Goal: Task Accomplishment & Management: Use online tool/utility

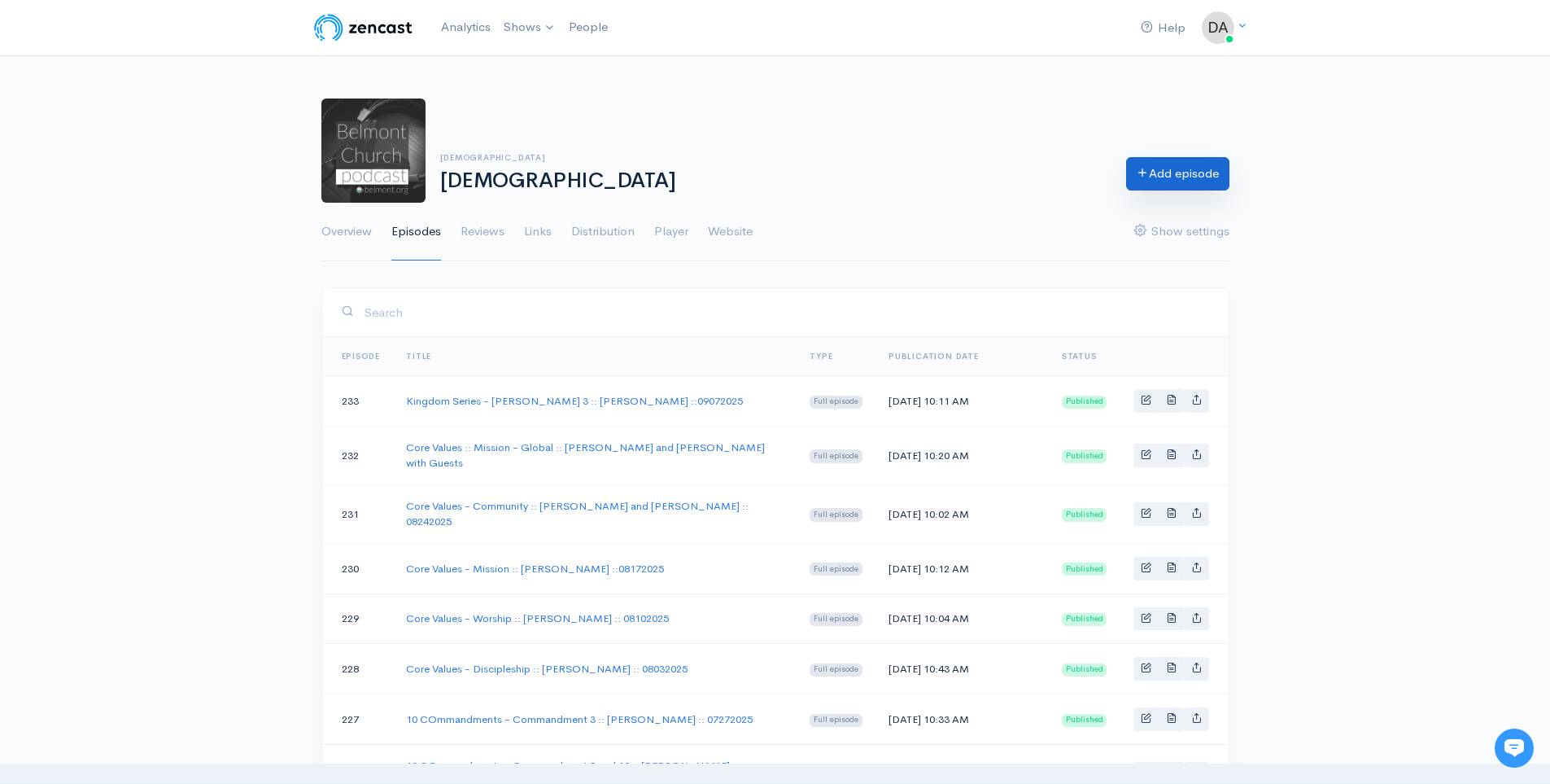
click at [1203, 175] on link "Add episode" at bounding box center [1178, 174] width 103 height 34
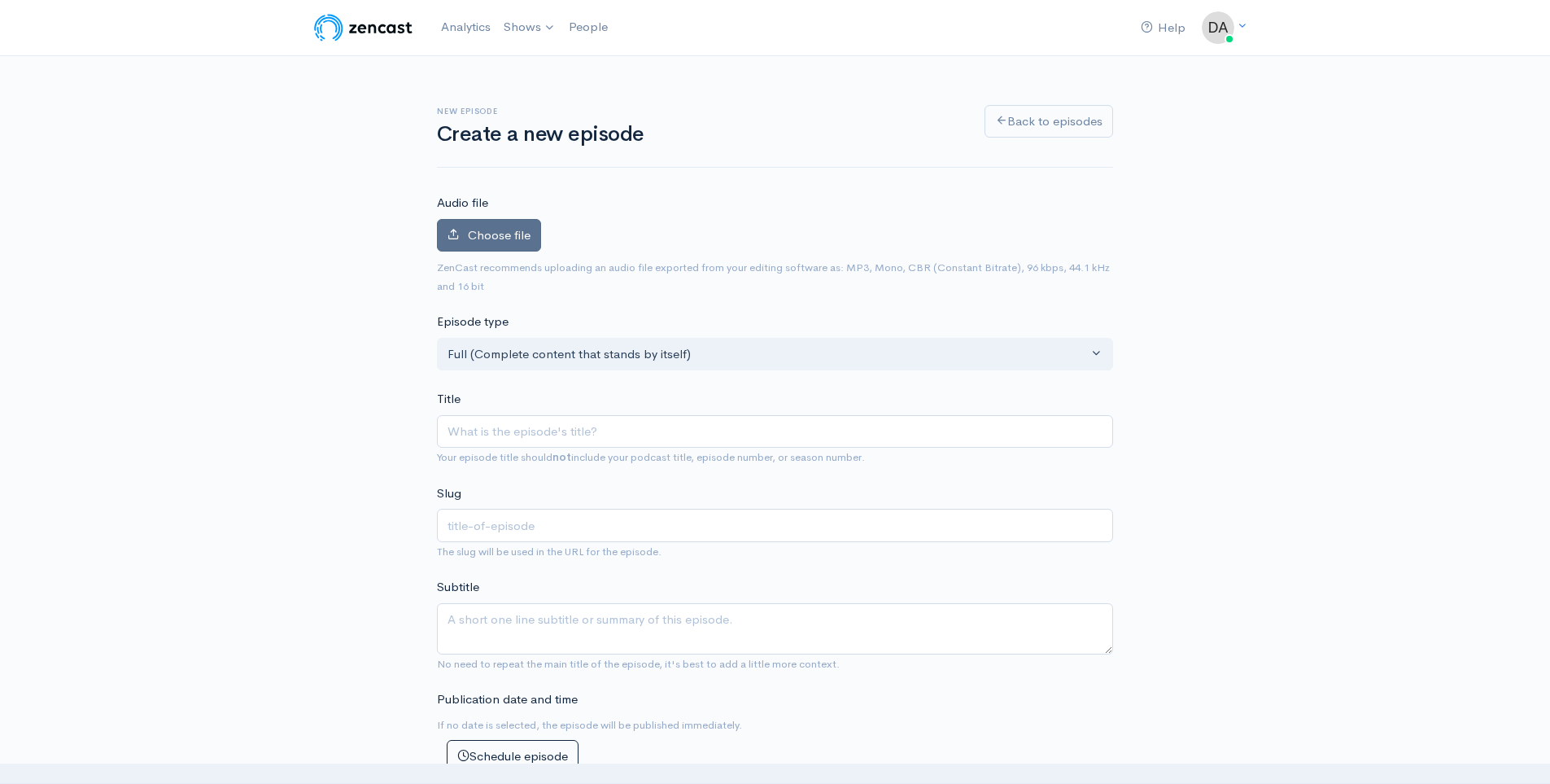
click at [490, 232] on span "Choose file" at bounding box center [499, 235] width 62 height 16
click at [0, 0] on input "Choose file" at bounding box center [0, 0] width 0 height 0
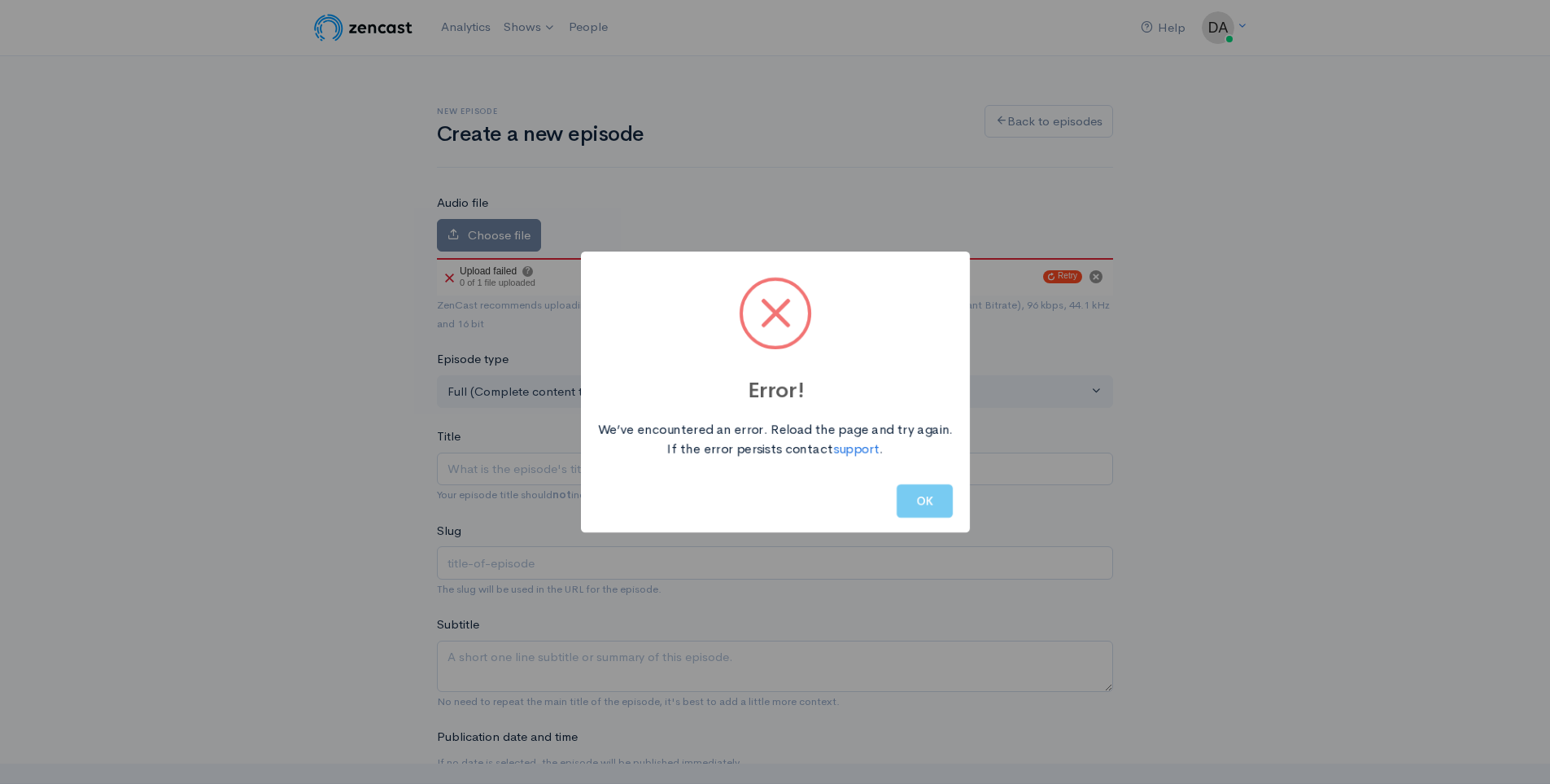
click at [949, 509] on button "OK" at bounding box center [925, 500] width 56 height 34
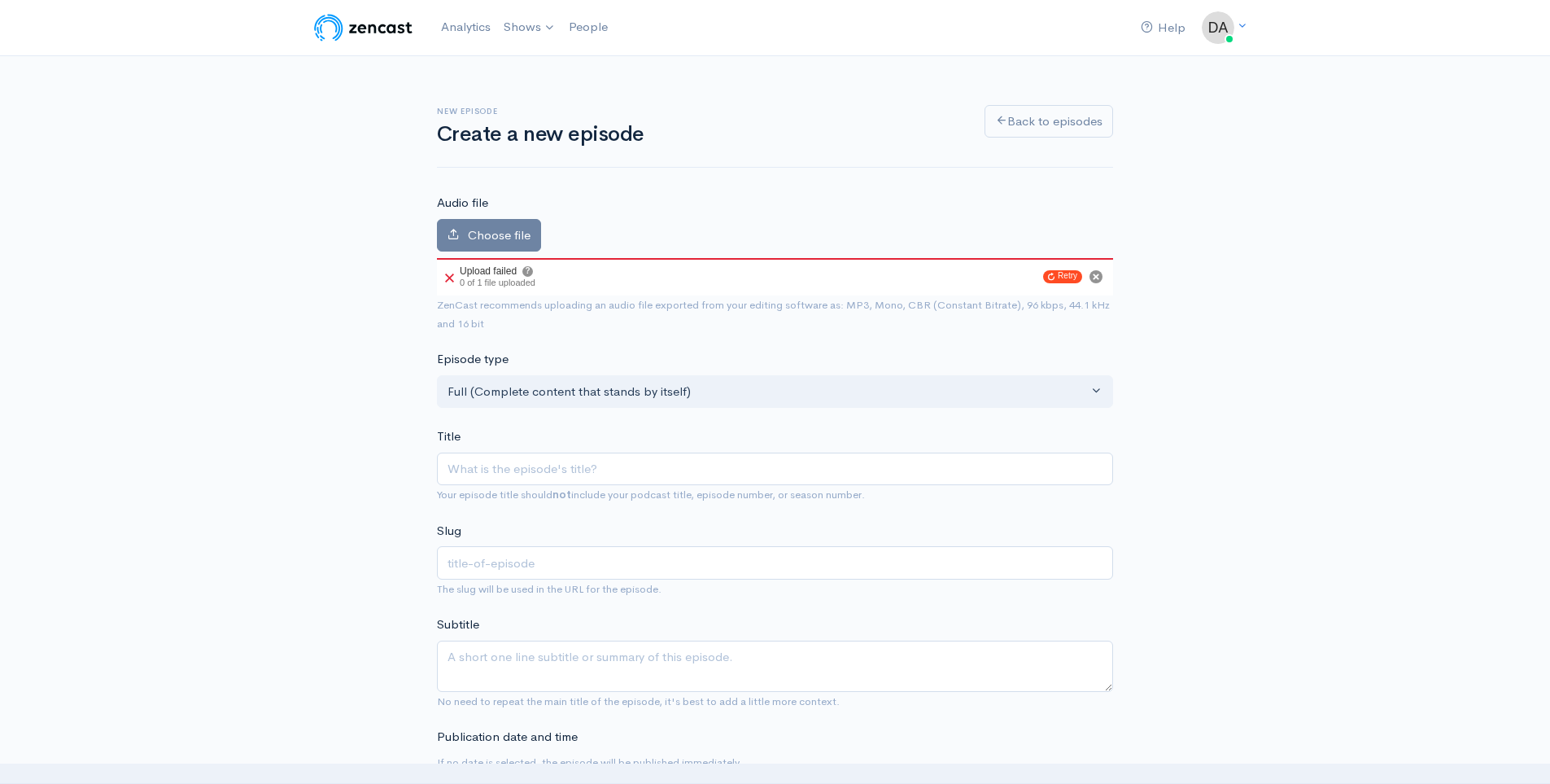
click at [449, 279] on icon at bounding box center [449, 277] width 9 height 9
click at [1097, 276] on icon "Cancel" at bounding box center [1096, 276] width 7 height 7
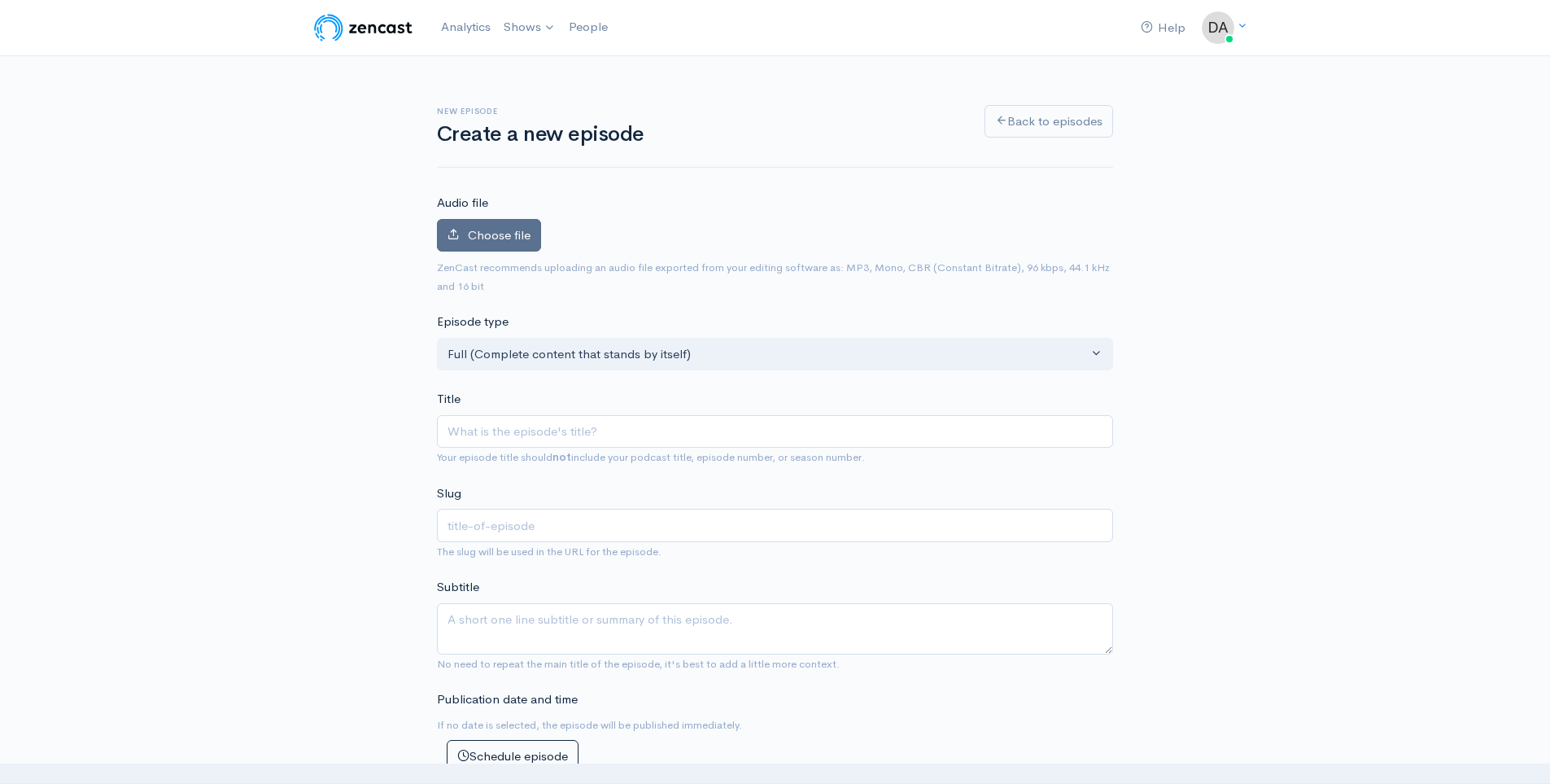
click at [505, 235] on span "Choose file" at bounding box center [499, 235] width 62 height 16
click at [0, 0] on input "Choose file" at bounding box center [0, 0] width 0 height 0
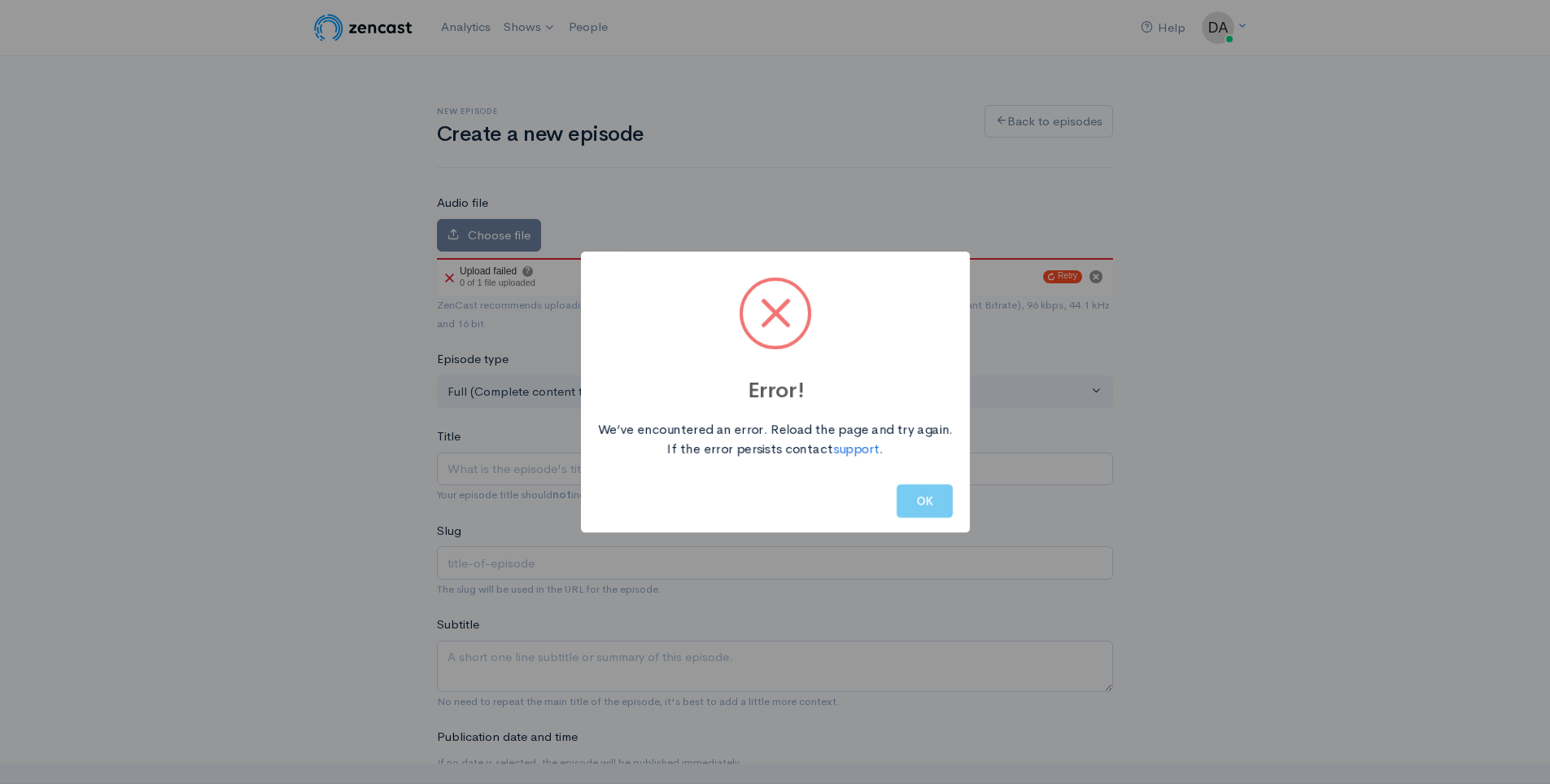
click at [930, 498] on button "OK" at bounding box center [925, 500] width 56 height 34
